Goal: Information Seeking & Learning: Learn about a topic

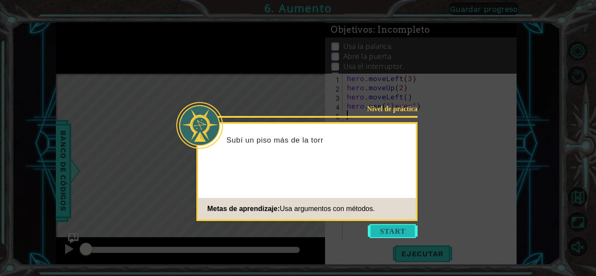
click at [384, 226] on button "Start" at bounding box center [393, 231] width 50 height 14
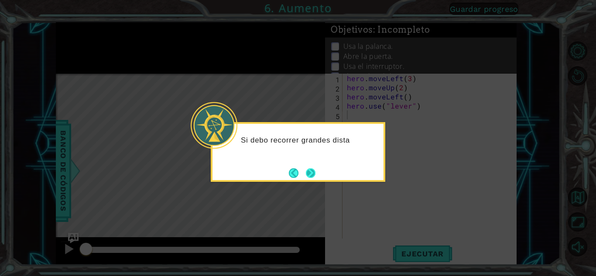
click at [307, 172] on button "Next" at bounding box center [311, 173] width 10 height 10
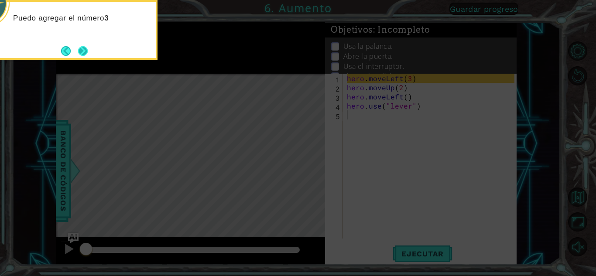
click at [81, 46] on button "Next" at bounding box center [83, 51] width 14 height 14
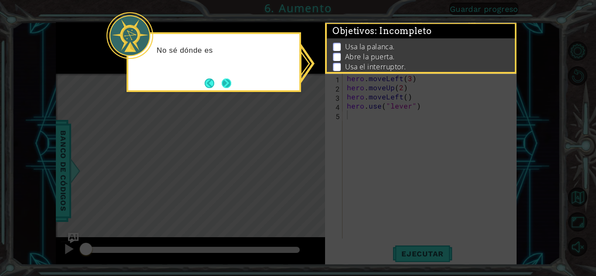
click at [226, 82] on button "Next" at bounding box center [226, 83] width 16 height 16
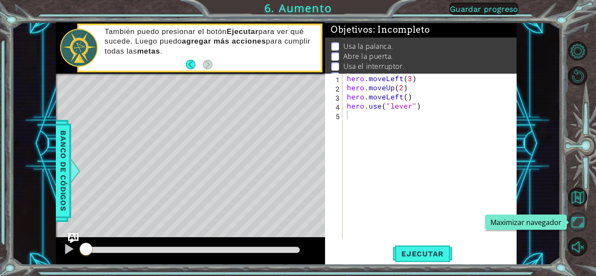
click at [571, 221] on button "Maximizar navegador" at bounding box center [577, 222] width 19 height 19
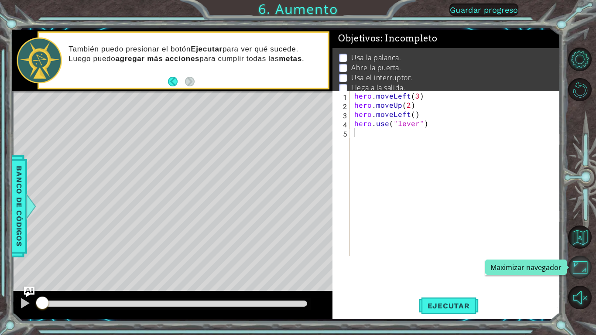
click at [582, 259] on button "Maximizar navegador" at bounding box center [580, 268] width 24 height 24
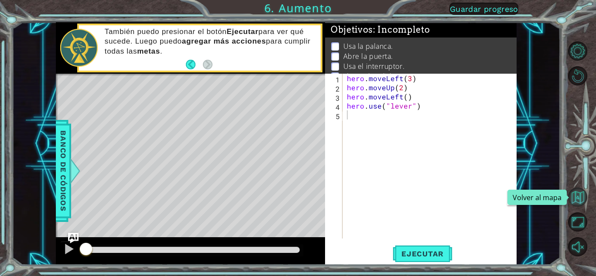
click at [581, 200] on button "Volver al mapa" at bounding box center [577, 197] width 19 height 19
